Goal: Task Accomplishment & Management: Manage account settings

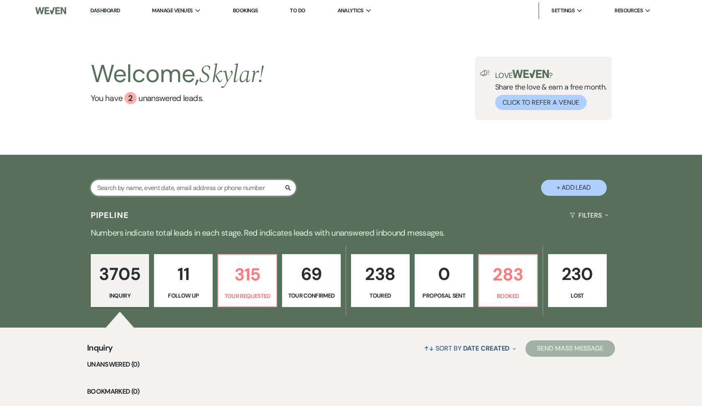
click at [244, 184] on input "text" at bounding box center [193, 188] width 205 height 16
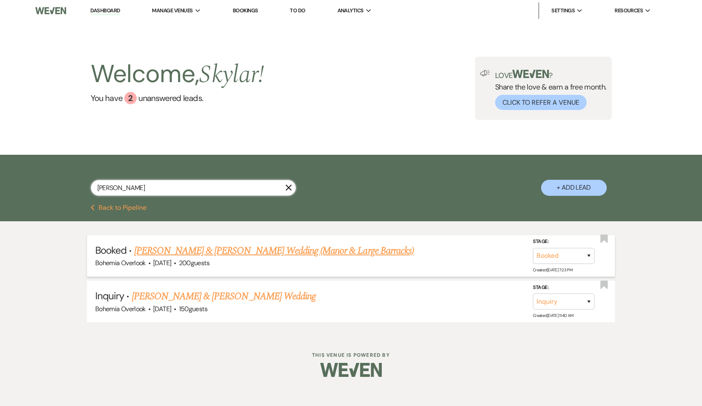
type input "[PERSON_NAME]"
click at [283, 252] on link "[PERSON_NAME] & [PERSON_NAME] Wedding (Manor & Large Barracks)" at bounding box center [274, 250] width 280 height 15
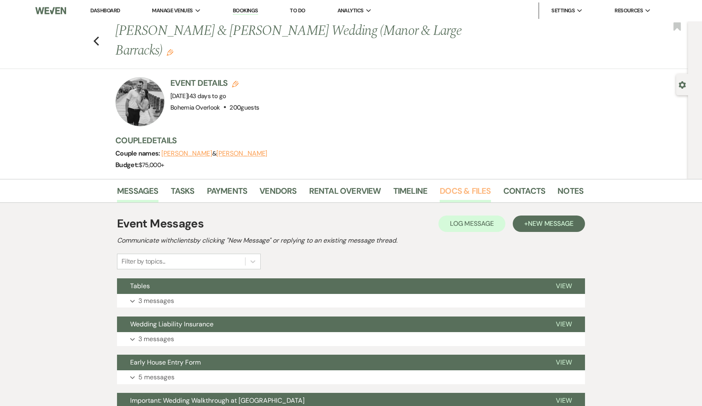
click at [479, 188] on link "Docs & Files" at bounding box center [465, 193] width 51 height 18
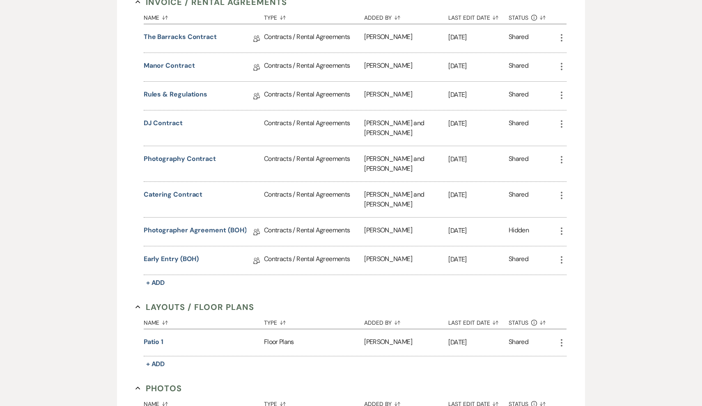
scroll to position [376, 0]
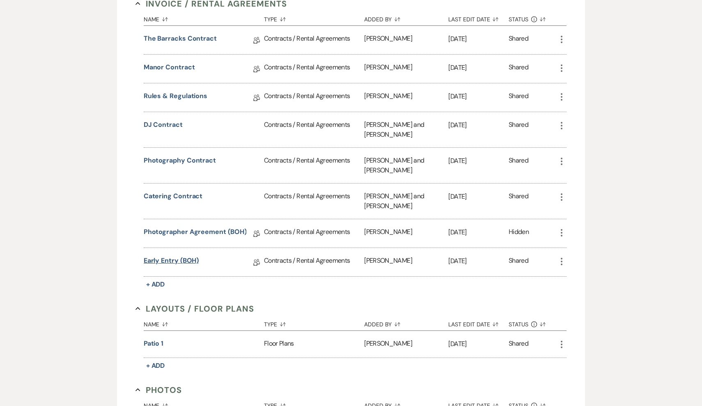
click at [181, 258] on link "Early Entry (BOH)" at bounding box center [171, 262] width 55 height 13
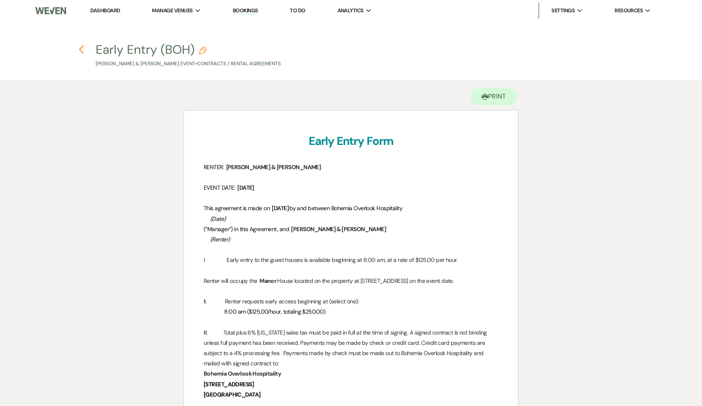
click at [83, 46] on use "button" at bounding box center [80, 49] width 5 height 9
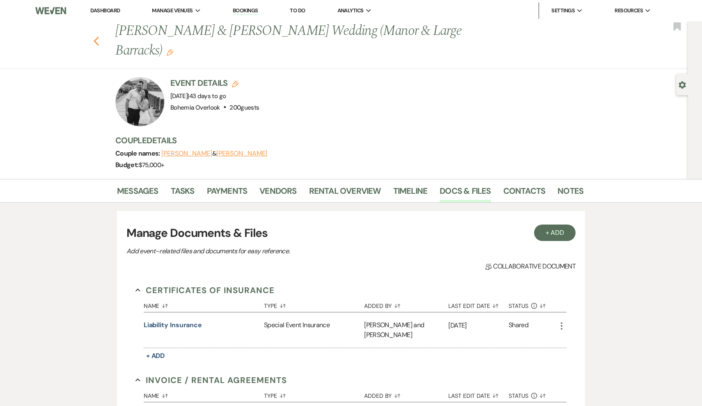
click at [96, 42] on use "button" at bounding box center [96, 41] width 5 height 9
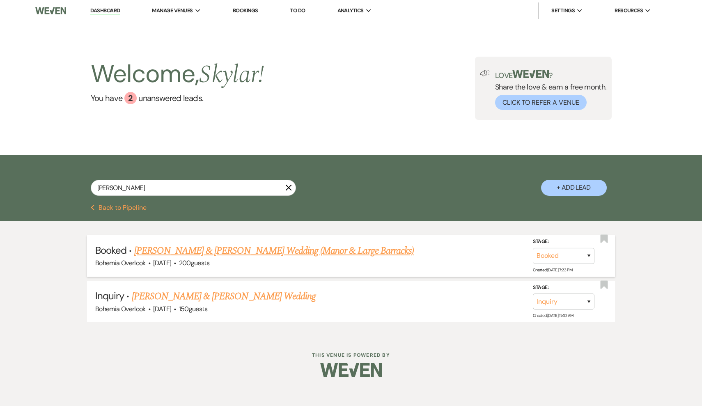
click at [403, 255] on link "[PERSON_NAME] & [PERSON_NAME] Wedding (Manor & Large Barracks)" at bounding box center [274, 250] width 280 height 15
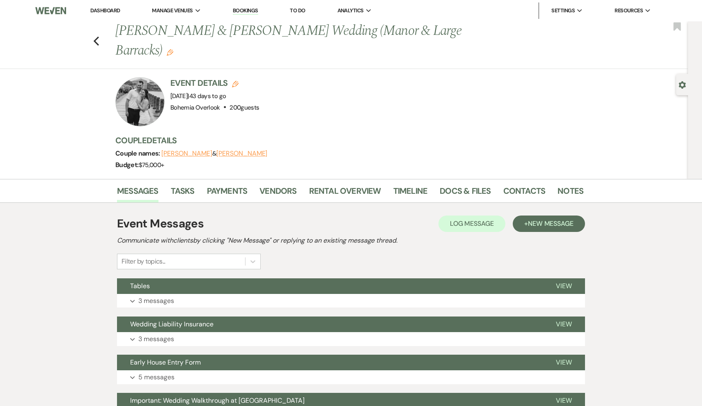
click at [296, 187] on li "Vendors" at bounding box center [283, 193] width 49 height 20
click at [288, 187] on link "Vendors" at bounding box center [277, 193] width 37 height 18
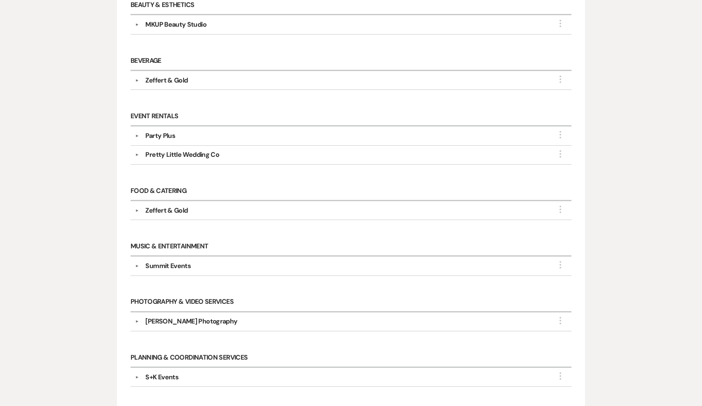
scroll to position [269, 0]
click at [189, 154] on div "Pretty Little Wedding Co" at bounding box center [182, 154] width 74 height 10
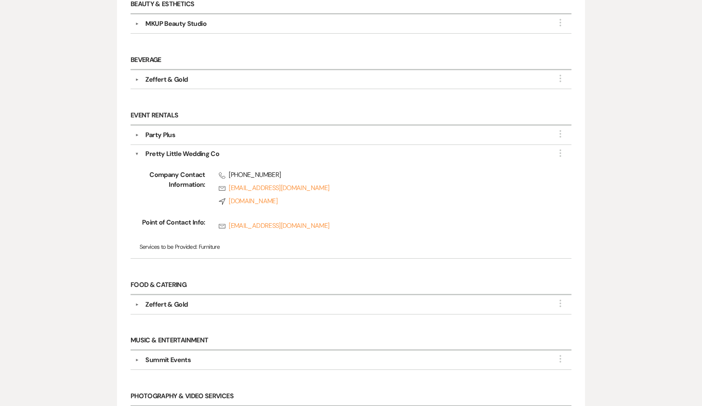
click at [161, 136] on div "Party Plus" at bounding box center [160, 135] width 30 height 10
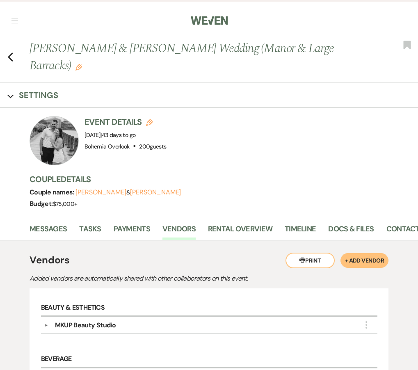
scroll to position [0, 0]
click at [12, 21] on button "button" at bounding box center [14, 20] width 7 height 5
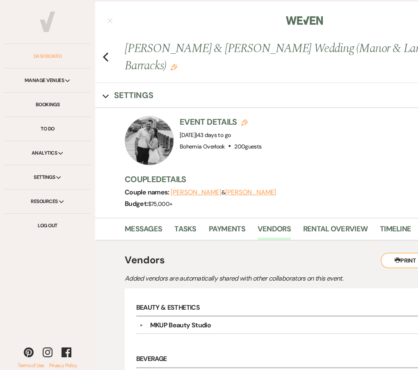
click at [46, 56] on link "Dashboard" at bounding box center [47, 56] width 85 height 24
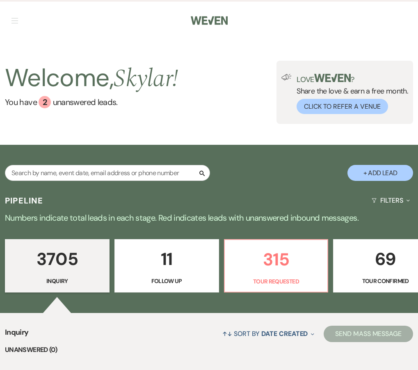
click at [22, 18] on nav "Dashboard Manage Venues Expand Bohemia Overlook Bookings To Do Analytics Expand…" at bounding box center [209, 20] width 418 height 40
click at [16, 18] on nav "Dashboard Manage Venues Expand Bohemia Overlook Bookings To Do Analytics Expand…" at bounding box center [209, 20] width 418 height 40
click at [11, 19] on button "button" at bounding box center [14, 20] width 7 height 5
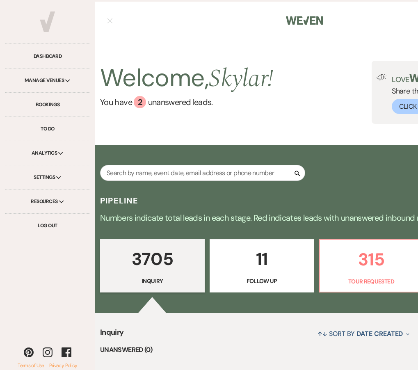
click at [62, 77] on div "Manage Venues Expand" at bounding box center [47, 81] width 85 height 24
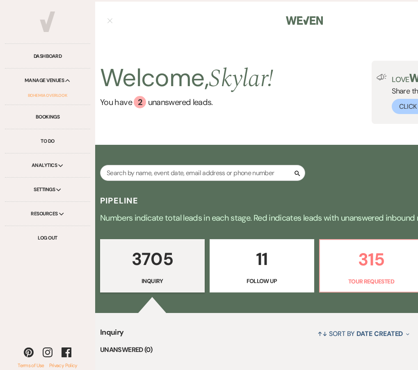
click at [59, 94] on link "Bohemia Overlook" at bounding box center [48, 95] width 76 height 18
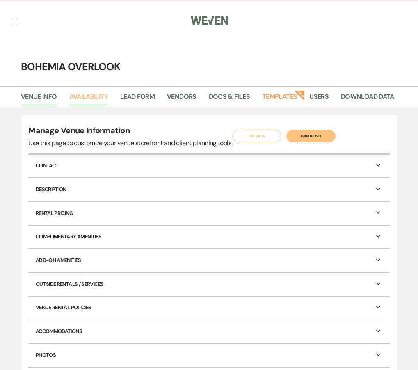
click at [96, 97] on link "Availability" at bounding box center [88, 100] width 39 height 16
select select "3"
select select "2026"
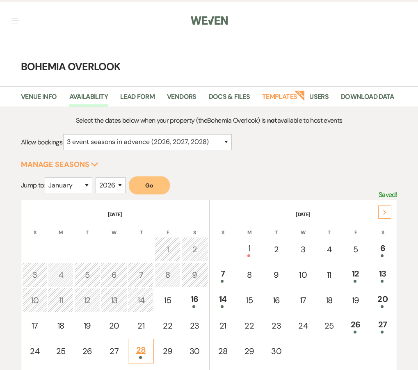
click at [138, 352] on div "28" at bounding box center [141, 351] width 17 height 15
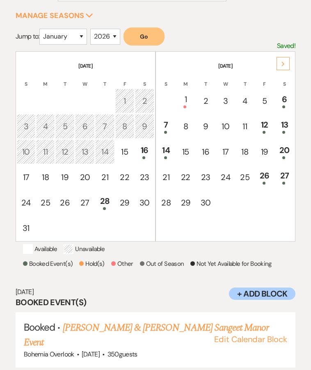
scroll to position [155, 0]
click at [279, 64] on div "Next" at bounding box center [283, 63] width 13 height 13
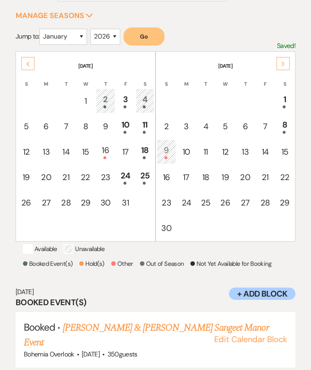
click at [103, 107] on span at bounding box center [104, 107] width 3 height 3
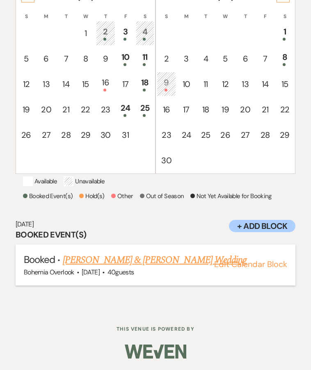
scroll to position [232, 0]
click at [168, 263] on link "[PERSON_NAME] & [PERSON_NAME] Wedding" at bounding box center [155, 260] width 184 height 15
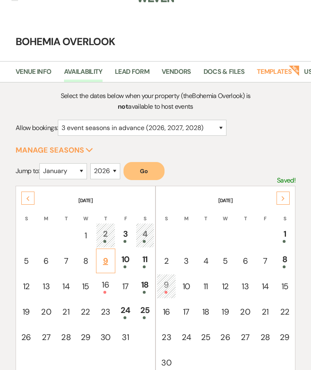
scroll to position [20, 0]
click at [29, 200] on use at bounding box center [28, 199] width 3 height 5
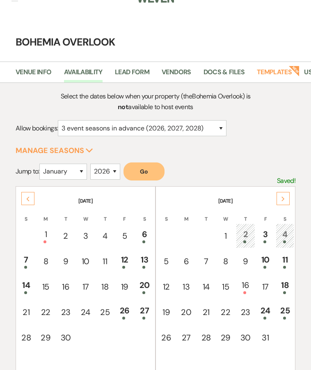
click at [29, 200] on use at bounding box center [28, 199] width 3 height 5
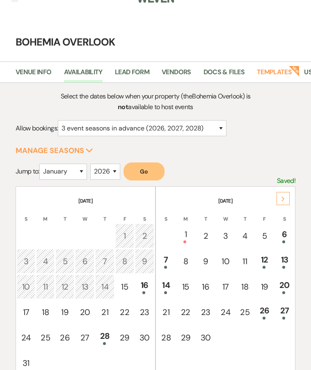
click at [29, 200] on th "[DATE]" at bounding box center [86, 196] width 138 height 17
click at [269, 311] on div "26" at bounding box center [264, 312] width 10 height 15
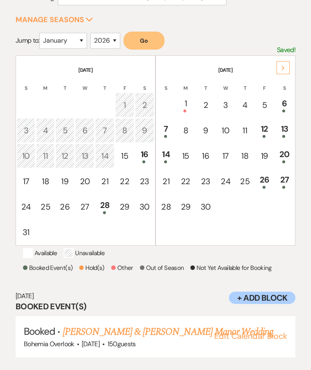
scroll to position [147, 0]
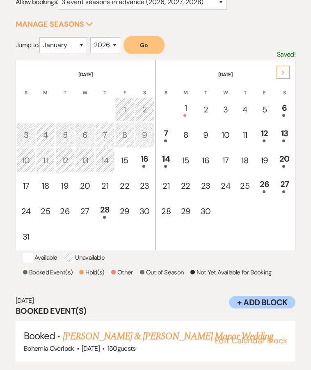
click at [285, 69] on div "Next" at bounding box center [283, 72] width 13 height 13
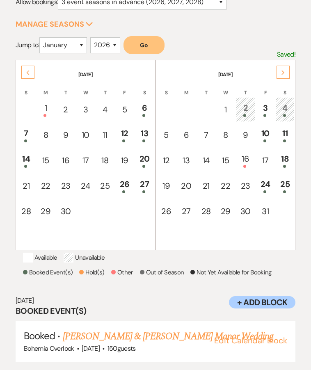
click at [28, 72] on use at bounding box center [28, 72] width 3 height 5
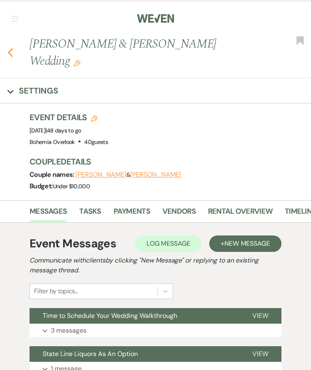
click at [12, 49] on use "button" at bounding box center [10, 52] width 5 height 9
